Goal: Information Seeking & Learning: Learn about a topic

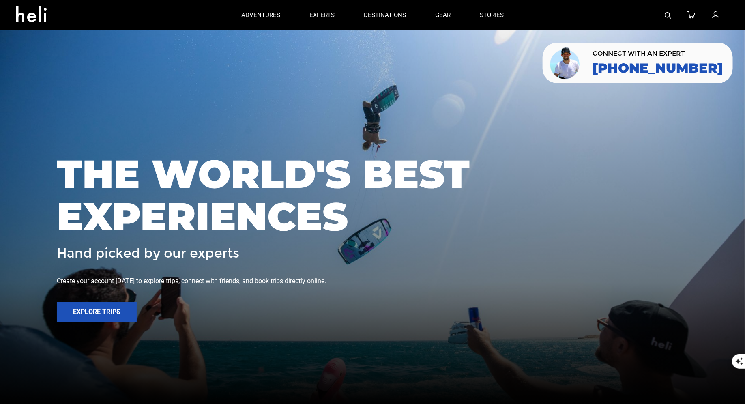
click at [669, 19] on link at bounding box center [668, 15] width 6 height 30
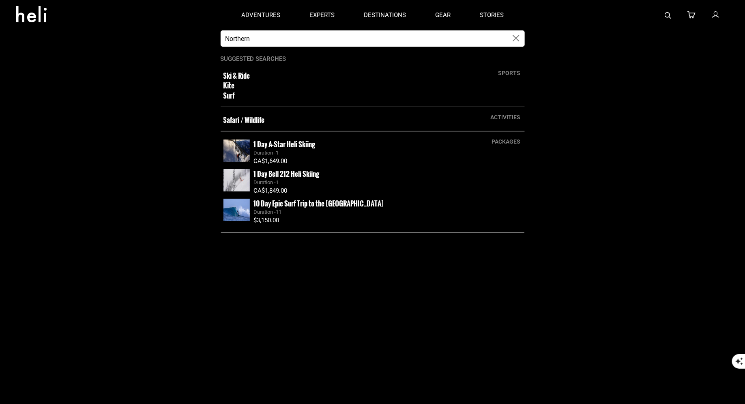
type input "Northern Escape heli"
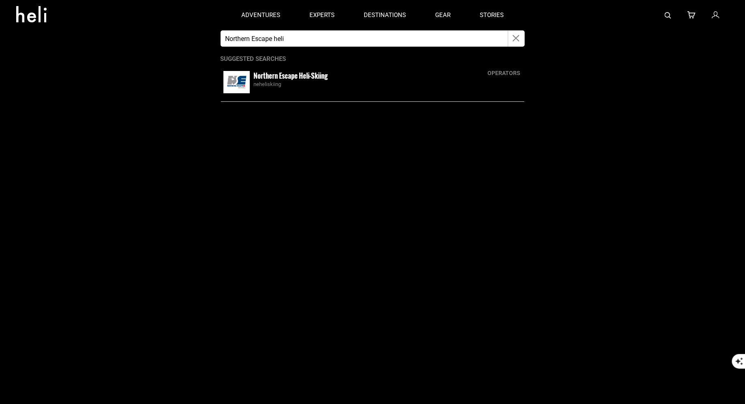
click at [296, 75] on small "Northern Escape Heli-Skiing" at bounding box center [291, 76] width 74 height 10
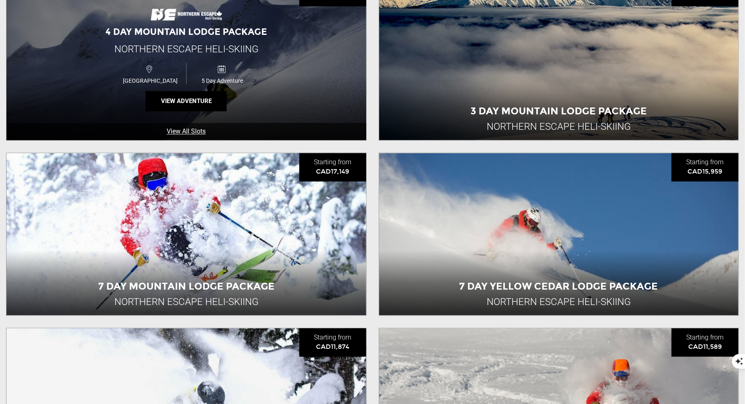
scroll to position [912, 0]
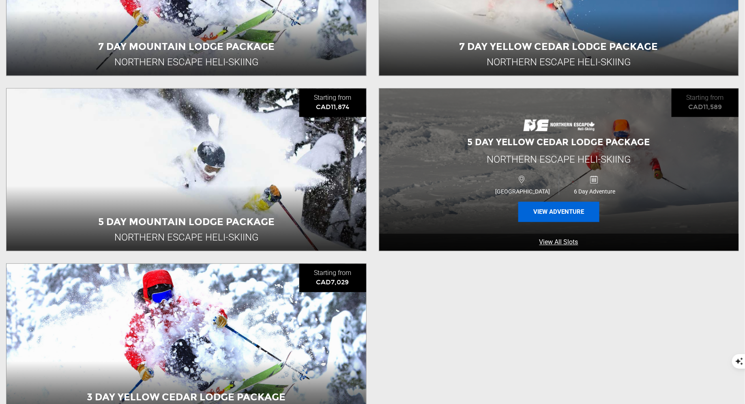
click at [547, 216] on button "View Adventure" at bounding box center [558, 212] width 81 height 20
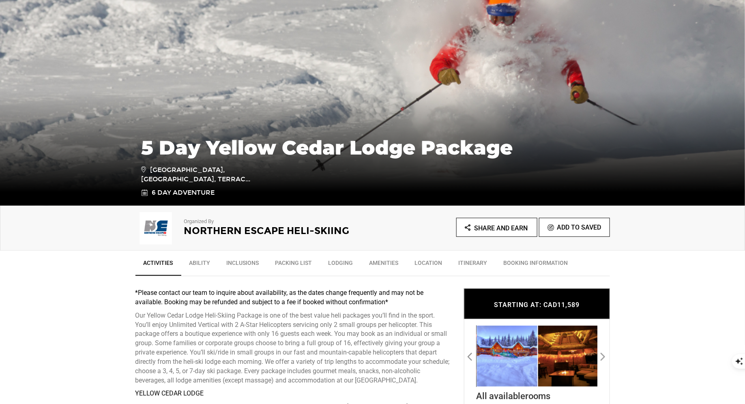
scroll to position [160, 0]
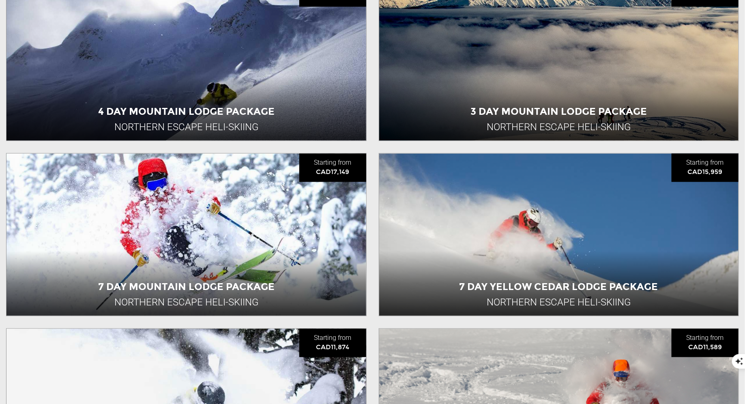
scroll to position [888, 0]
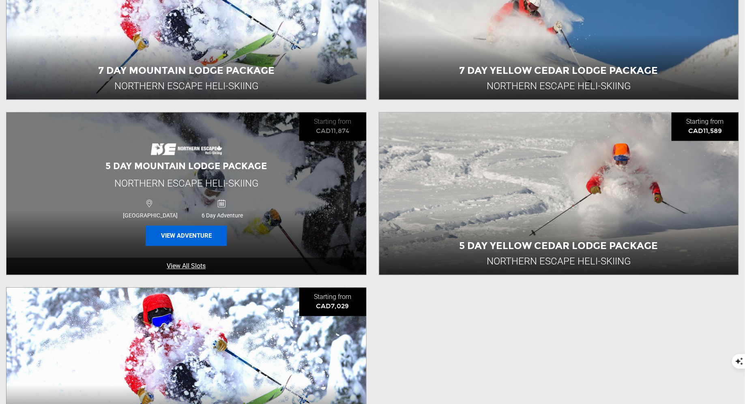
click at [199, 238] on button "View Adventure" at bounding box center [186, 235] width 81 height 20
